Goal: Task Accomplishment & Management: Manage account settings

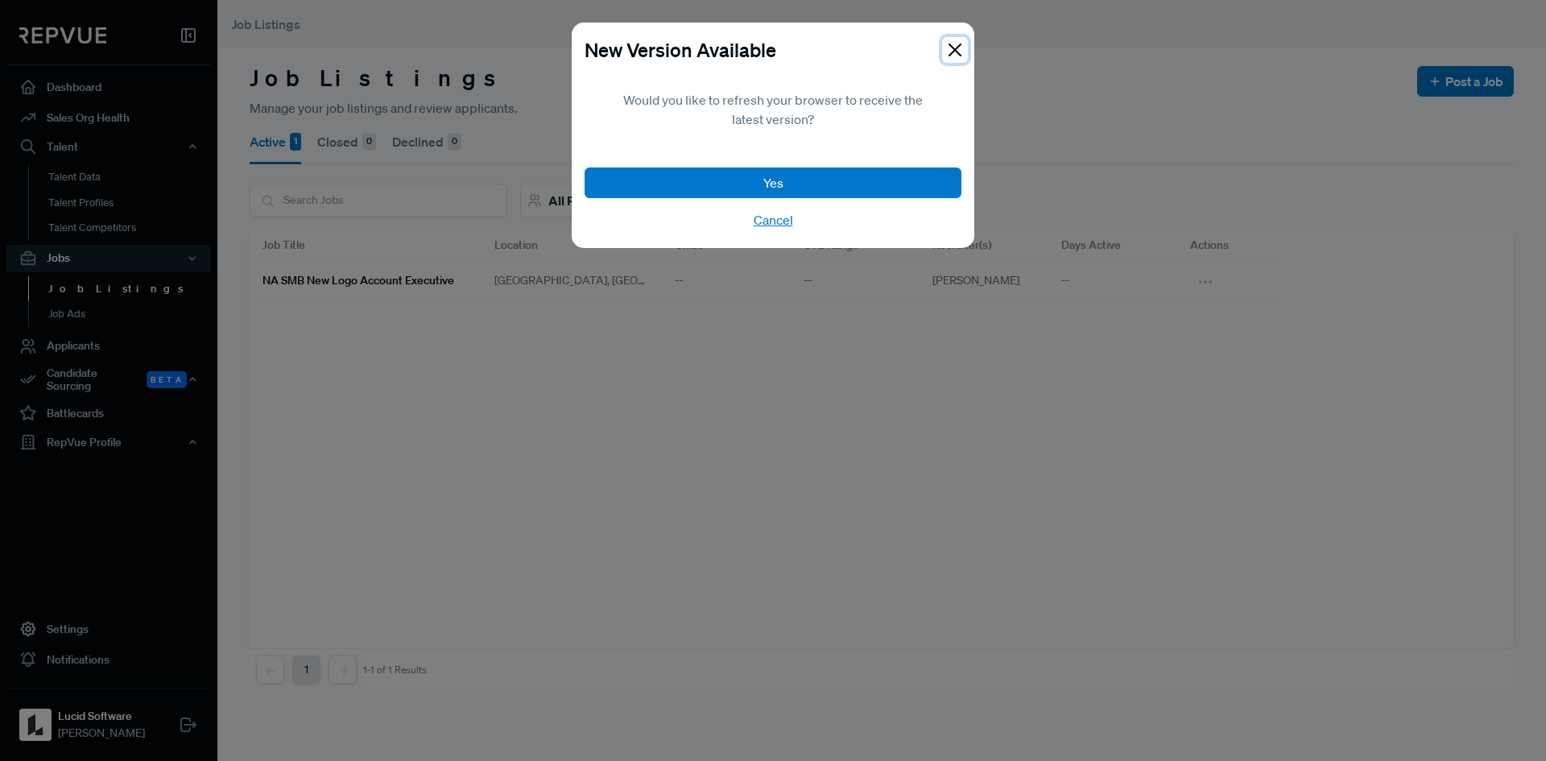
click at [954, 48] on button "Close" at bounding box center [955, 50] width 26 height 26
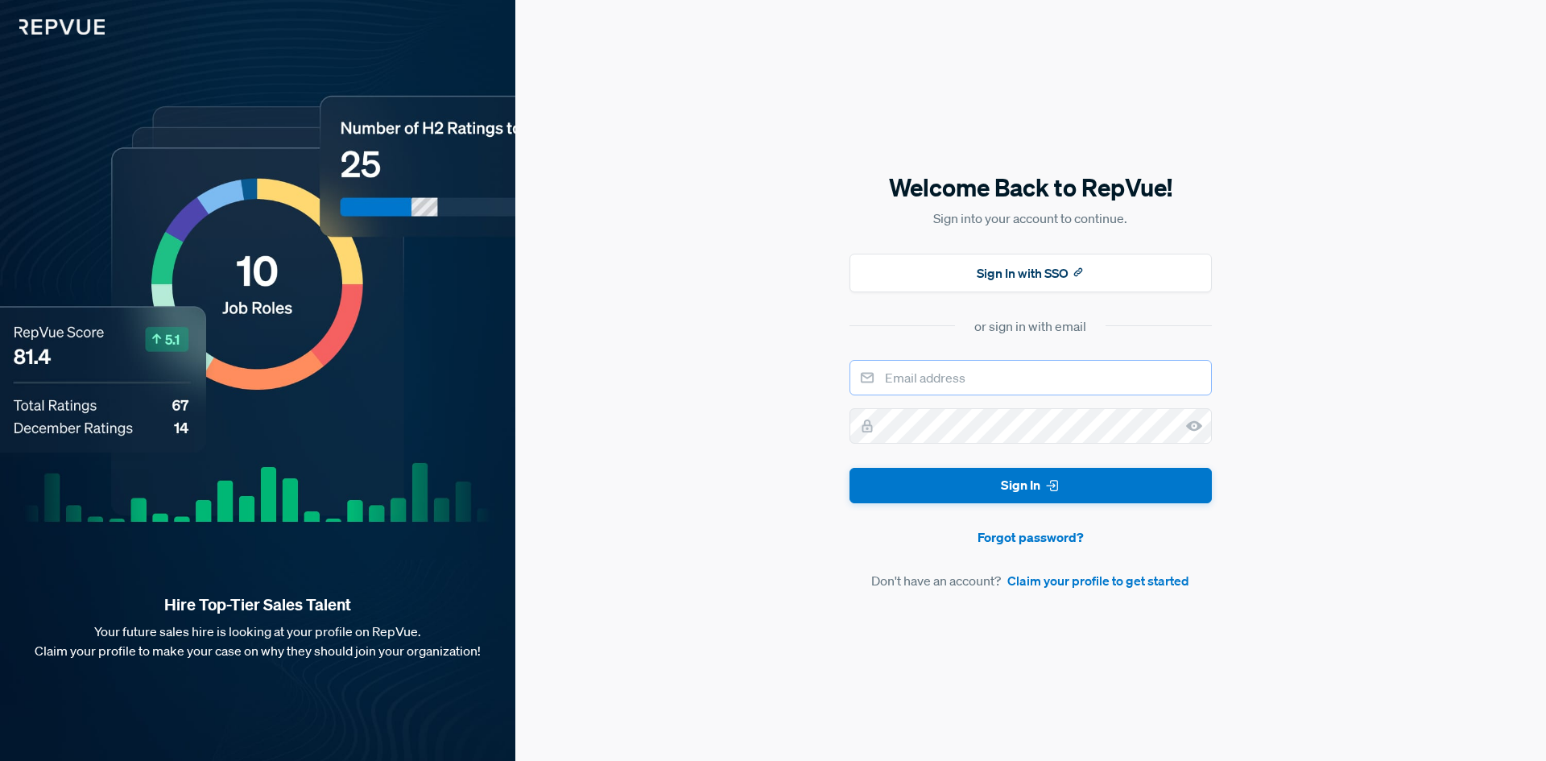
click at [986, 383] on input "email" at bounding box center [1030, 377] width 362 height 35
click at [1096, 345] on div "Welcome Back to RepVue! Sign into your account to continue. Sign In with SSO or…" at bounding box center [1030, 381] width 362 height 420
click at [1373, 134] on div "Welcome Back to RepVue! Sign into your account to continue. Sign In with SSO or…" at bounding box center [1030, 380] width 1030 height 761
drag, startPoint x: 1528, startPoint y: 0, endPoint x: 1266, endPoint y: 154, distance: 303.5
click at [1266, 154] on div "Welcome Back to RepVue! Sign into your account to continue. Sign In with SSO or…" at bounding box center [1030, 380] width 1030 height 761
